Goal: Task Accomplishment & Management: Use online tool/utility

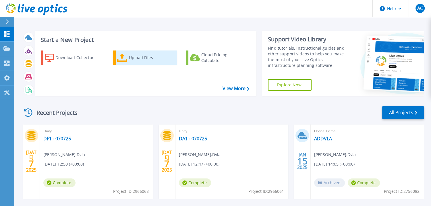
click at [128, 59] on link "Upload Files" at bounding box center [145, 58] width 64 height 14
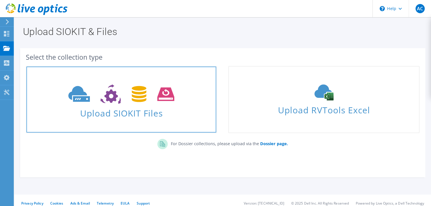
click at [118, 95] on icon at bounding box center [121, 94] width 106 height 20
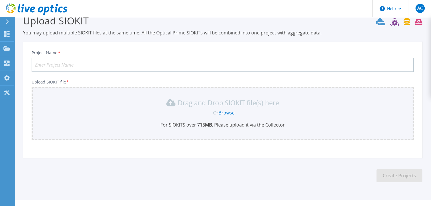
scroll to position [22, 0]
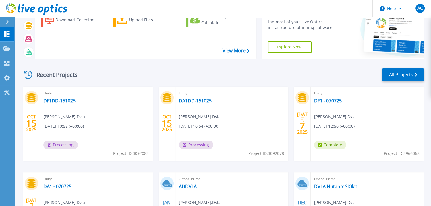
scroll to position [38, 0]
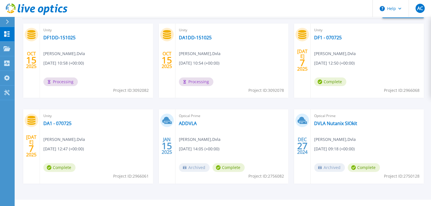
scroll to position [105, 0]
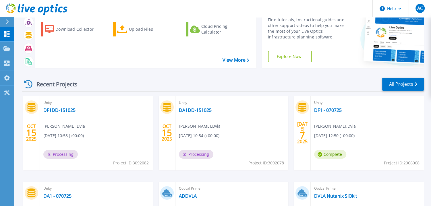
scroll to position [29, 0]
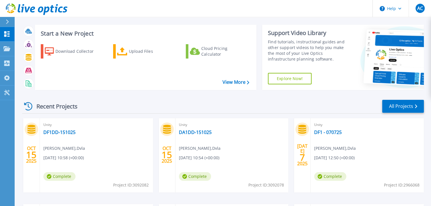
scroll to position [9, 0]
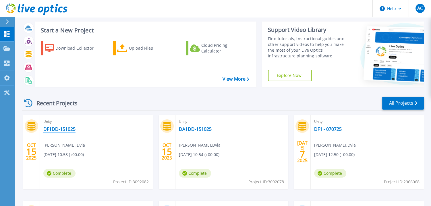
click at [69, 129] on link "DF1DD-151025" at bounding box center [59, 129] width 32 height 6
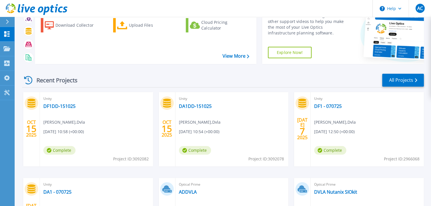
scroll to position [38, 0]
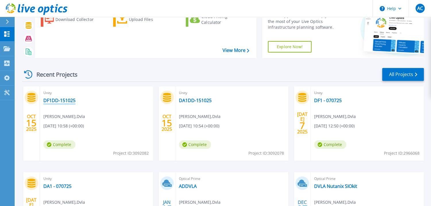
click at [60, 100] on link "DF1DD-151025" at bounding box center [59, 101] width 32 height 6
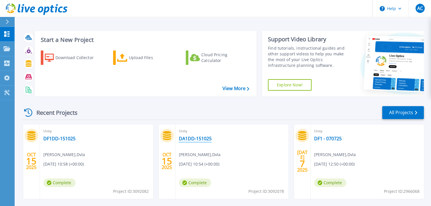
click at [192, 138] on link "DA1DD-151025" at bounding box center [195, 139] width 33 height 6
